Goal: Find specific page/section: Find specific page/section

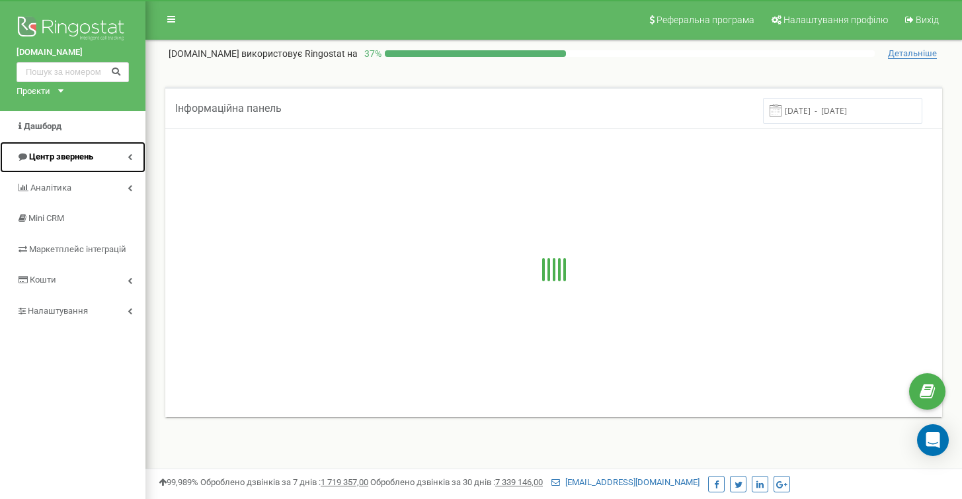
click at [52, 155] on span "Центр звернень" at bounding box center [61, 156] width 64 height 10
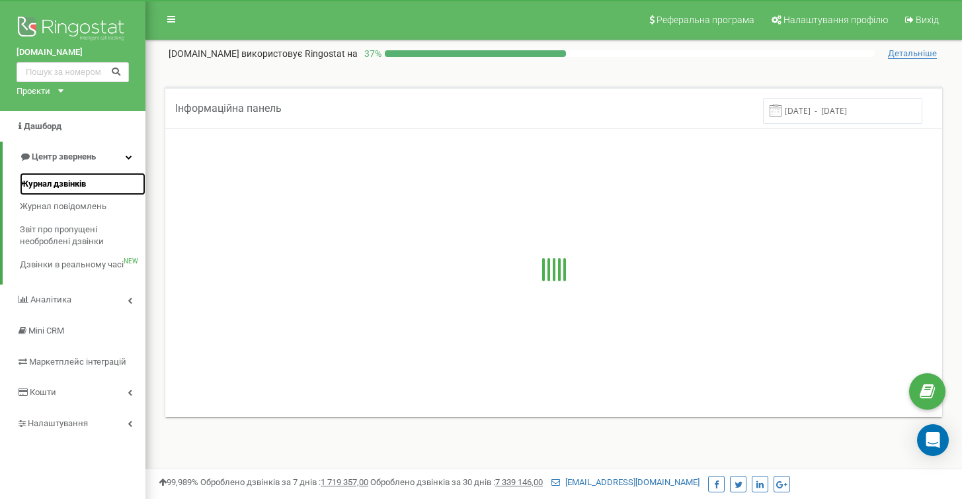
click at [56, 180] on span "Журнал дзвінків" at bounding box center [53, 184] width 66 height 13
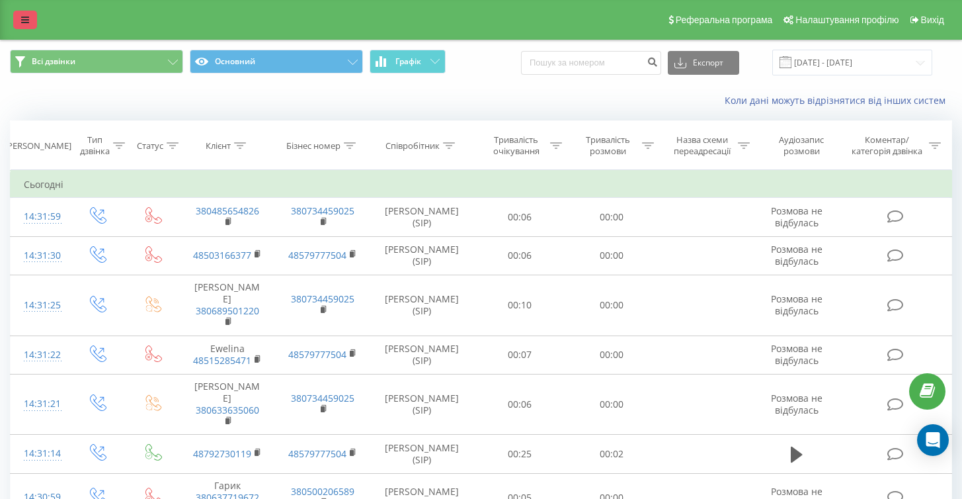
click at [17, 17] on link at bounding box center [25, 20] width 24 height 19
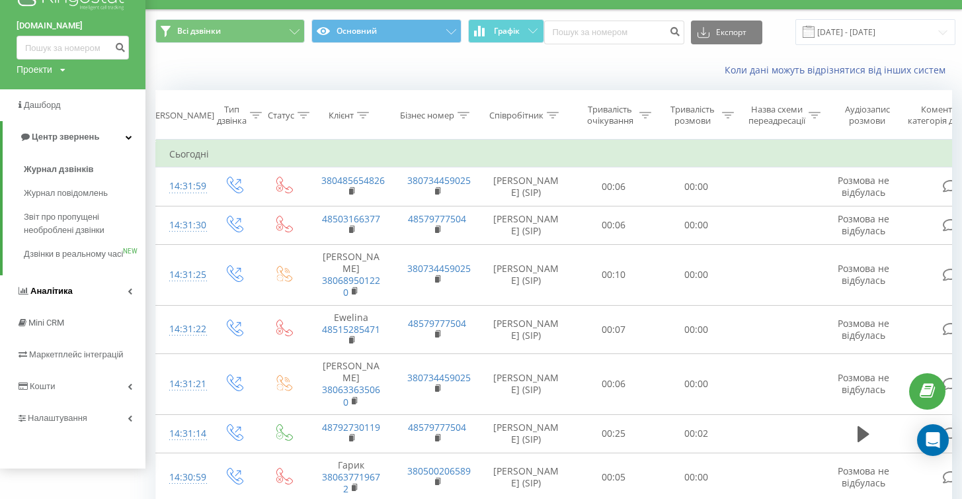
scroll to position [32, 0]
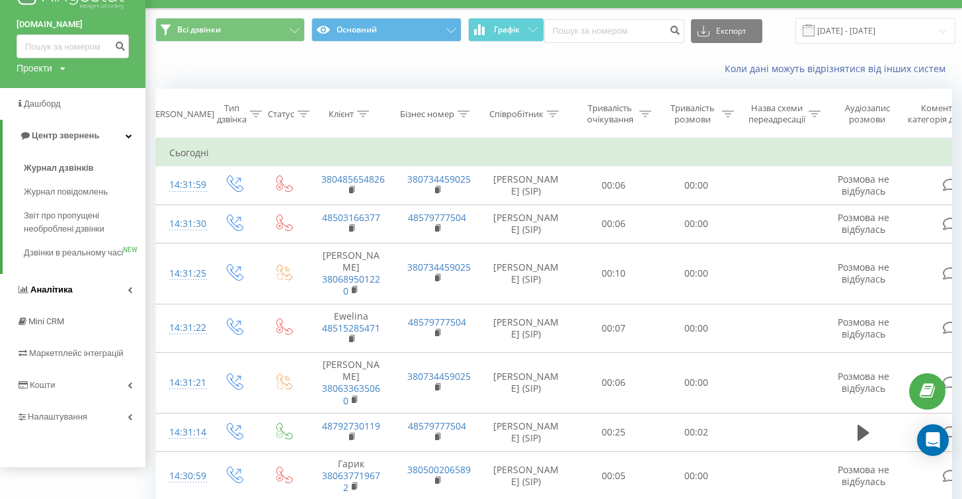
click at [95, 298] on link "Аналiтика" at bounding box center [72, 290] width 145 height 32
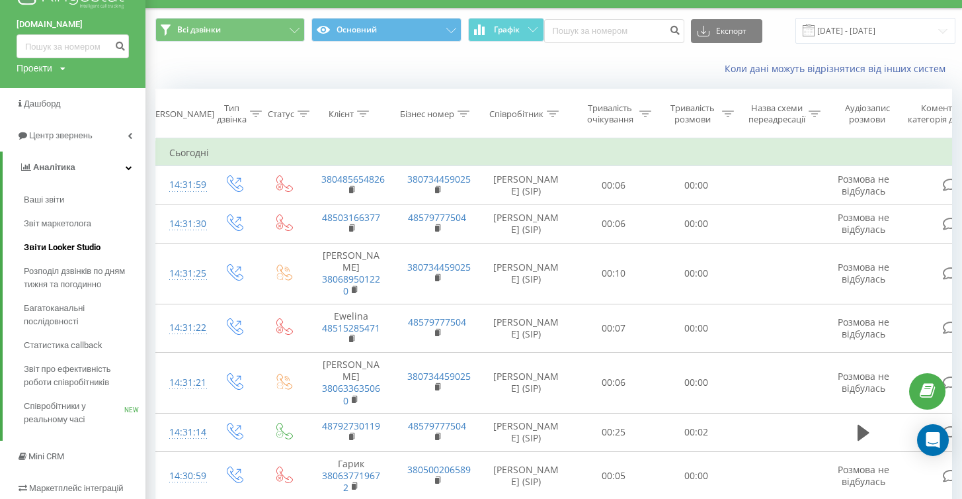
click at [63, 248] on span "Звіти Looker Studio" at bounding box center [62, 247] width 77 height 13
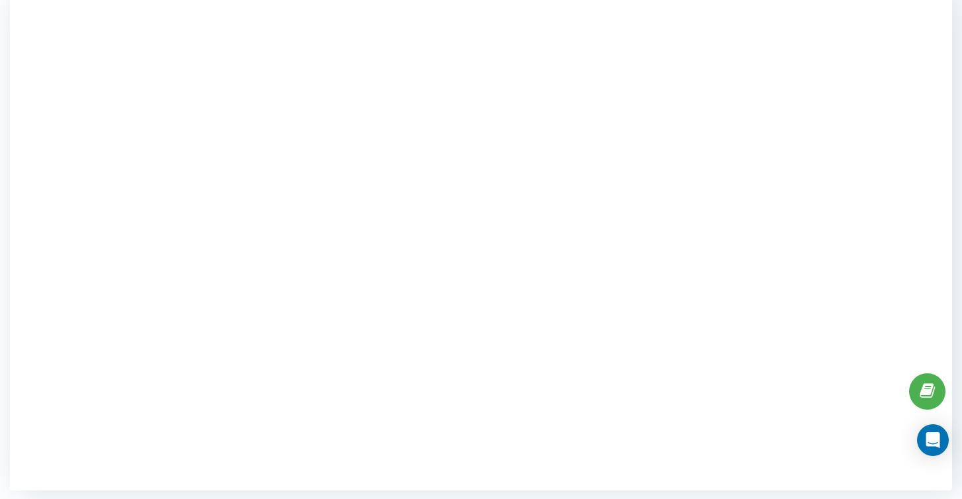
scroll to position [138, 0]
click at [869, 222] on div at bounding box center [481, 239] width 942 height 499
